Goal: Task Accomplishment & Management: Complete application form

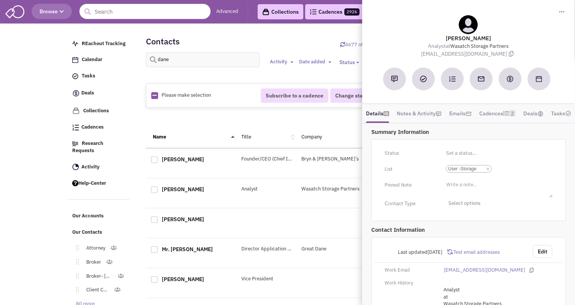
select select
click at [293, 34] on div "Contacts 4677 of 13,689 synced Import Export Add a contact dane Activity Toggle…" at bounding box center [327, 53] width 362 height 46
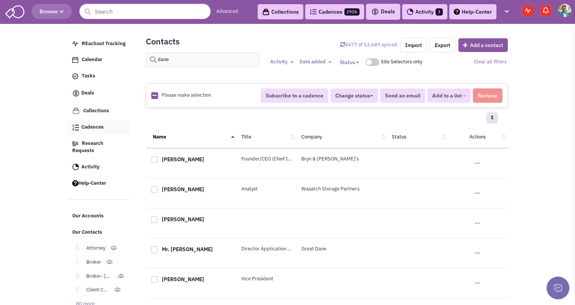
click at [94, 131] on span "Cadences" at bounding box center [92, 127] width 22 height 6
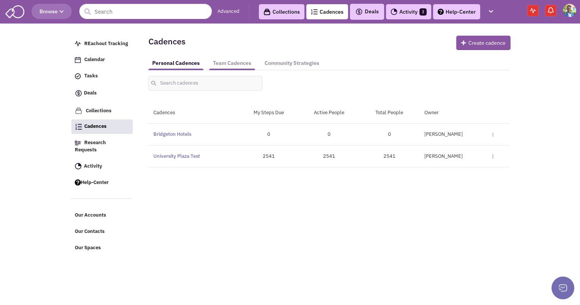
click at [234, 60] on link "Team Cadences" at bounding box center [232, 63] width 46 height 14
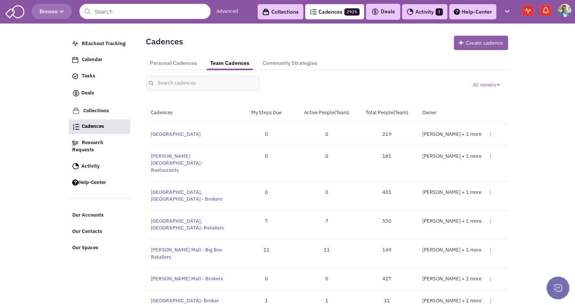
click at [476, 37] on button "Create cadence" at bounding box center [481, 43] width 54 height 14
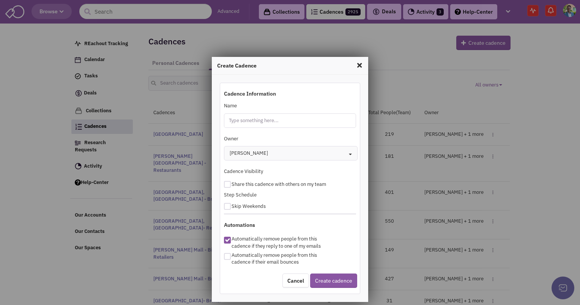
click at [248, 115] on input "Name" at bounding box center [290, 121] width 133 height 14
type input "[GEOGRAPHIC_DATA] - Local"
click at [242, 151] on div "[PERSON_NAME]" at bounding box center [249, 153] width 38 height 7
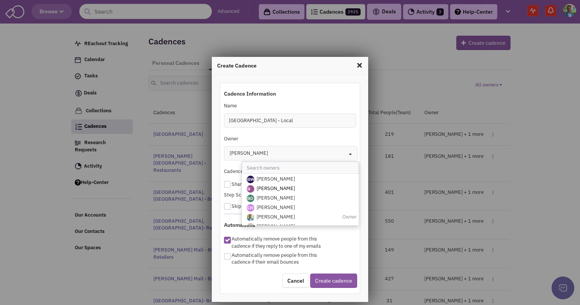
click at [257, 186] on span "[PERSON_NAME]" at bounding box center [276, 188] width 38 height 6
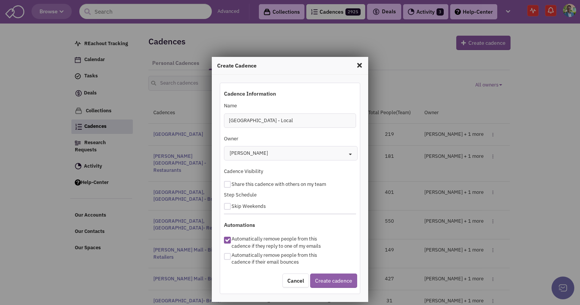
click at [321, 275] on button "Create cadence" at bounding box center [333, 281] width 47 height 14
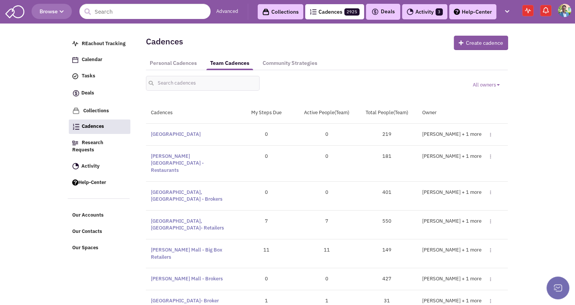
click at [182, 61] on link "Personal Cadences" at bounding box center [173, 63] width 55 height 14
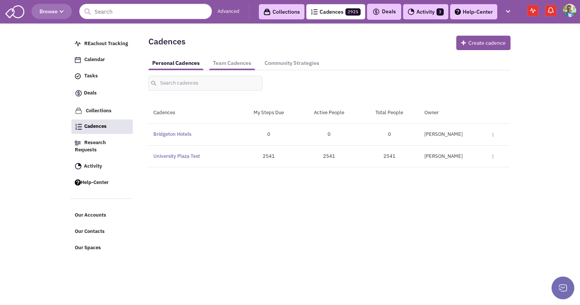
click at [229, 61] on link "Team Cadences" at bounding box center [232, 63] width 46 height 14
click at [226, 58] on link "Team Cadences" at bounding box center [232, 63] width 46 height 14
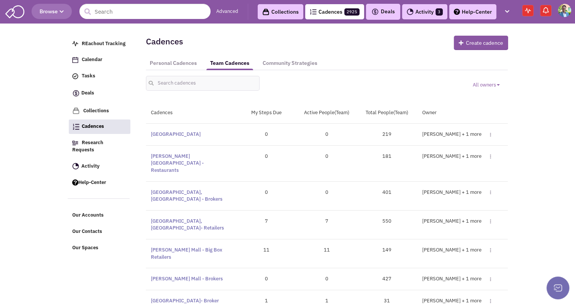
click at [486, 83] on link "All owners Toggle Dropdown" at bounding box center [486, 85] width 27 height 6
click at [539, 106] on button "All owners" at bounding box center [522, 110] width 90 height 14
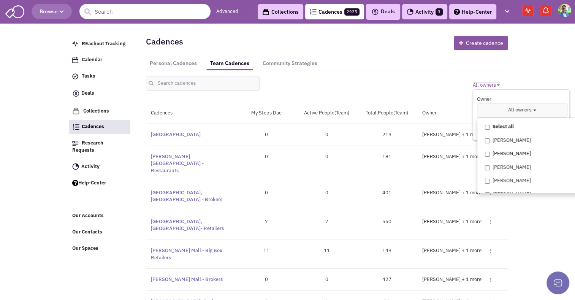
click at [483, 155] on label "[PERSON_NAME]" at bounding box center [533, 153] width 113 height 9
click at [485, 155] on input "[PERSON_NAME]" at bounding box center [487, 154] width 5 height 5
checkbox input "true"
click at [515, 111] on span "1 Owner" at bounding box center [519, 110] width 19 height 6
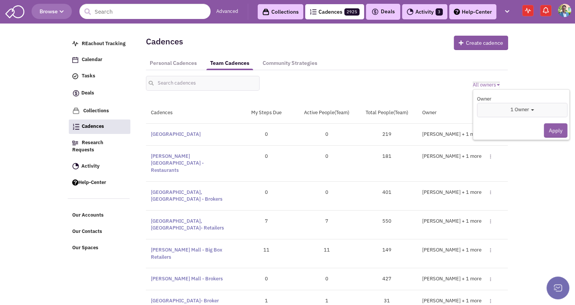
click at [550, 130] on button "Apply" at bounding box center [556, 130] width 24 height 14
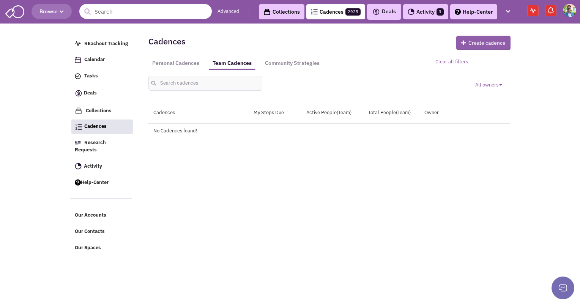
click at [468, 38] on button "Create cadence" at bounding box center [484, 43] width 54 height 14
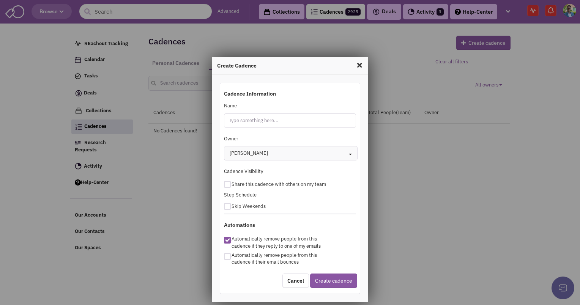
click at [255, 116] on input "Name" at bounding box center [290, 121] width 133 height 14
type input "[GEOGRAPHIC_DATA] - Local"
click at [247, 153] on div "[PERSON_NAME]" at bounding box center [249, 153] width 38 height 7
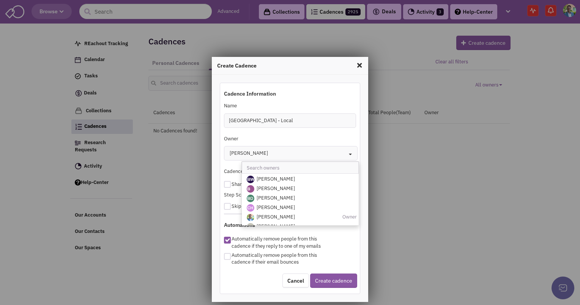
click at [246, 154] on div "[PERSON_NAME]" at bounding box center [249, 153] width 38 height 7
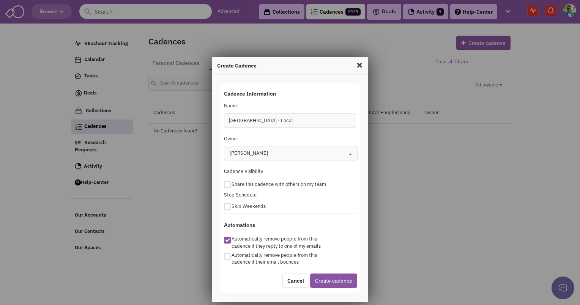
click at [246, 154] on div "[PERSON_NAME]" at bounding box center [249, 153] width 38 height 7
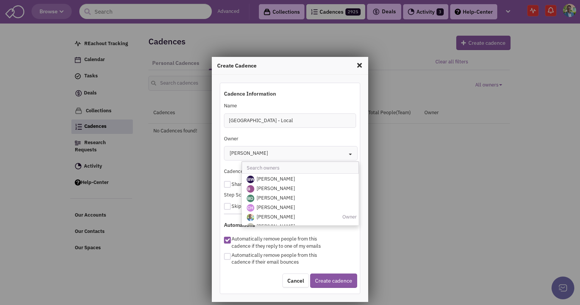
click at [246, 154] on div "[PERSON_NAME]" at bounding box center [249, 153] width 38 height 7
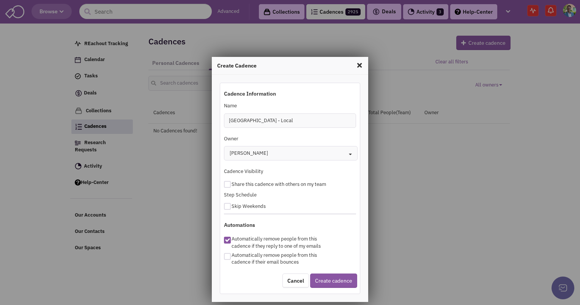
click at [568, 8] on div "Create Cadence Cadence Information Name Stone House Square - Local Owner Gregor…" at bounding box center [290, 152] width 580 height 305
click at [357, 65] on span at bounding box center [360, 65] width 10 height 12
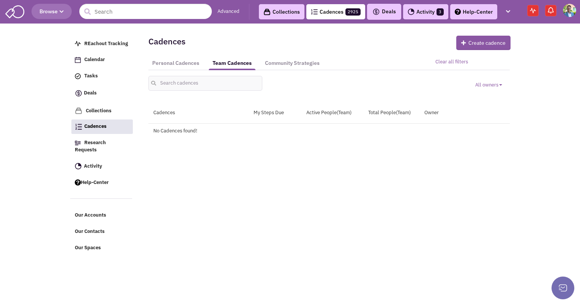
click at [572, 7] on img at bounding box center [569, 10] width 13 height 13
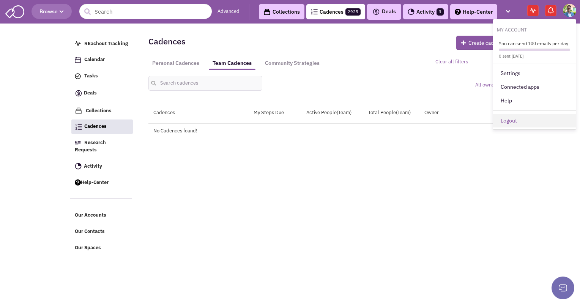
click at [508, 124] on link "Logout" at bounding box center [534, 121] width 83 height 14
